Goal: Find specific page/section: Find specific page/section

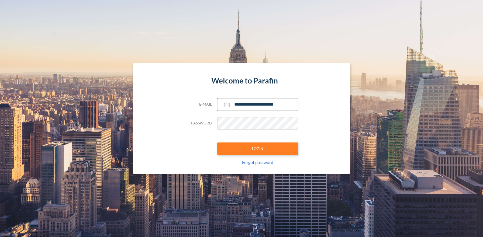
type input "**********"
click at [257, 149] on button "LOGIN" at bounding box center [257, 149] width 81 height 12
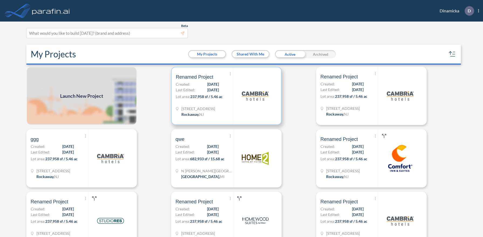
scroll to position [1, 0]
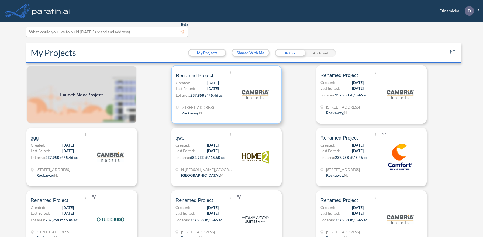
click at [226, 94] on p "Lot area: 237,958 sf / 5.46 ac" at bounding box center [204, 96] width 57 height 8
